Goal: Find specific page/section: Find specific page/section

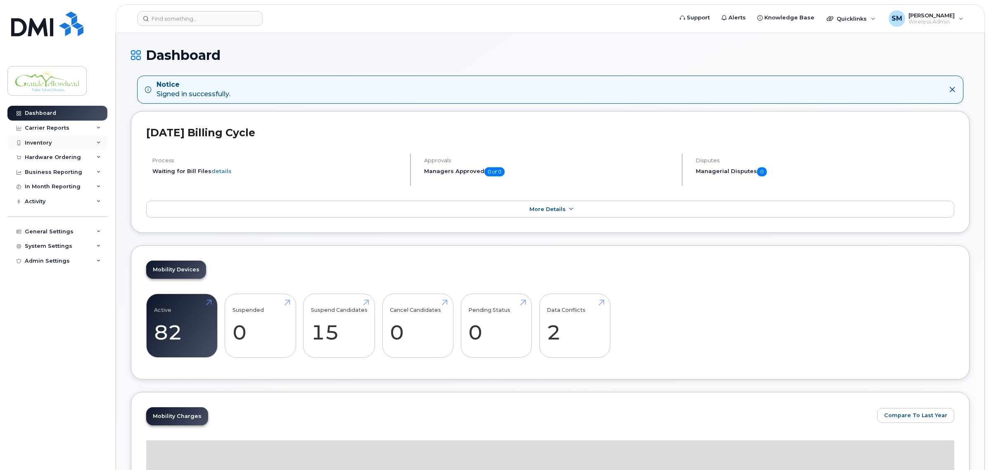
click at [52, 145] on div "Inventory" at bounding box center [57, 142] width 100 height 15
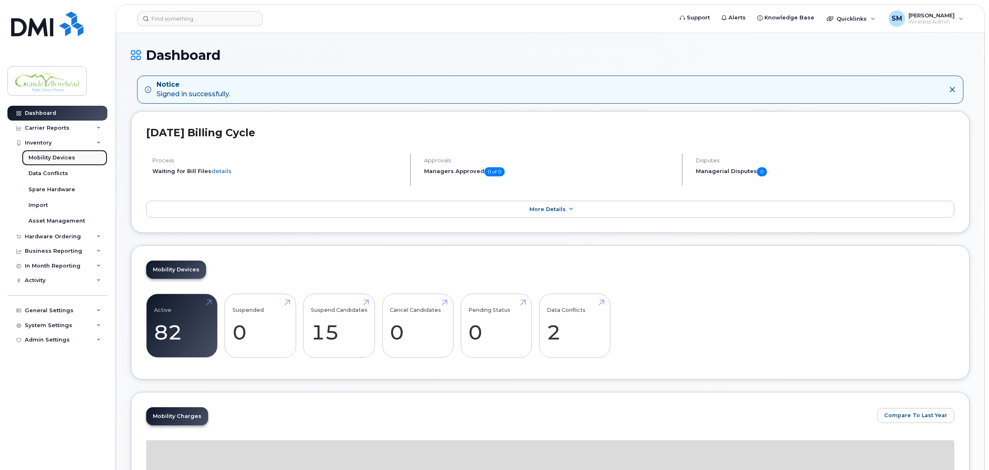
click at [63, 160] on div "Mobility Devices" at bounding box center [52, 157] width 47 height 7
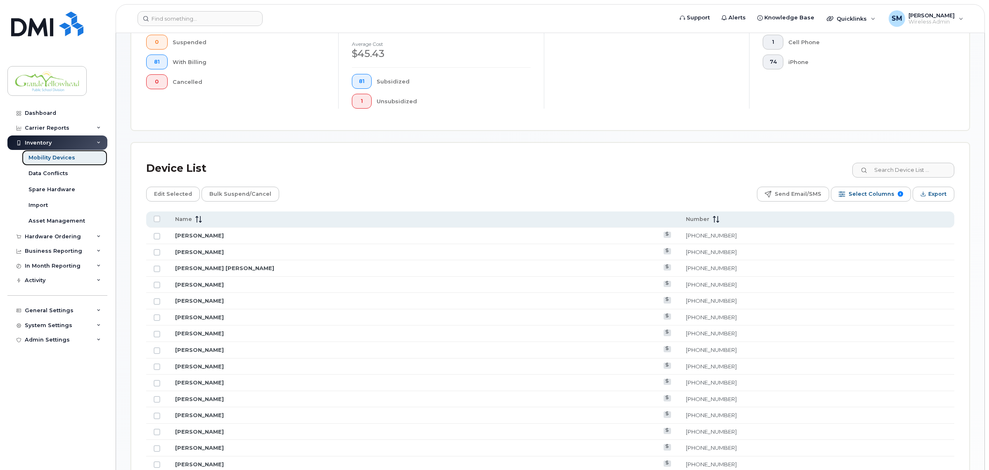
scroll to position [258, 0]
click at [903, 168] on input at bounding box center [903, 168] width 103 height 15
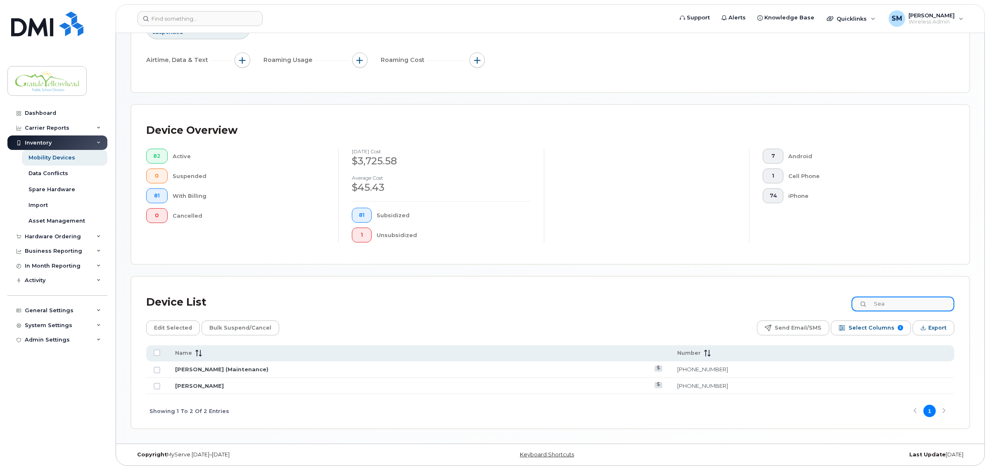
scroll to position [123, 0]
type input "S"
type input "[PERSON_NAME]"
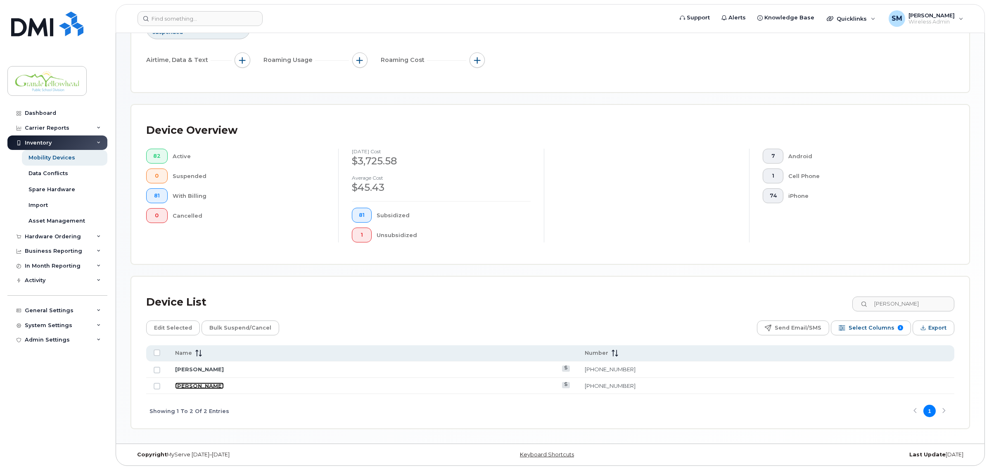
click at [192, 386] on link "[PERSON_NAME]" at bounding box center [199, 385] width 49 height 7
